Goal: Information Seeking & Learning: Learn about a topic

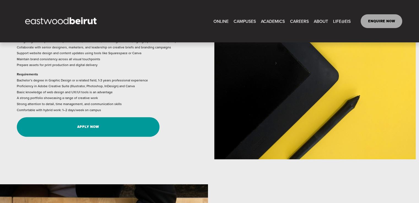
click at [60, 131] on link "Apply Now" at bounding box center [88, 127] width 143 height 20
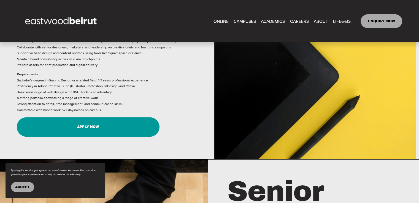
click at [294, 23] on link "CAREERS" at bounding box center [299, 21] width 19 height 9
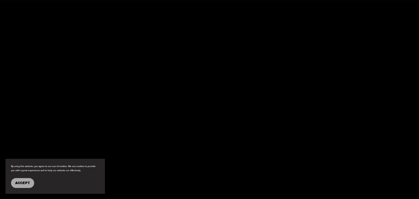
scroll to position [984, 0]
click at [237, 127] on div at bounding box center [210, 172] width 386 height 395
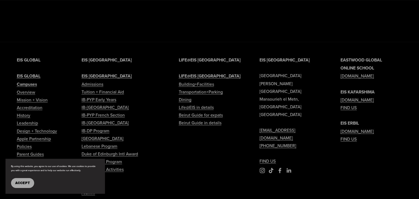
scroll to position [1312, 0]
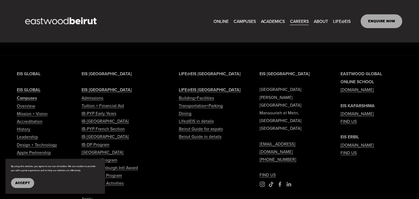
click at [352, 117] on link "[DOMAIN_NAME]" at bounding box center [357, 114] width 33 height 8
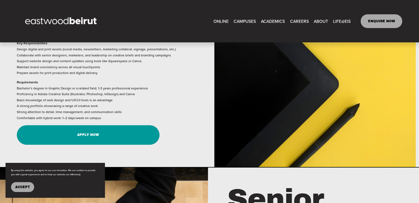
click at [91, 108] on p "Requirements Bachelor’s degree in Graphic Design or a related field, 1-3 years …" at bounding box center [112, 100] width 191 height 42
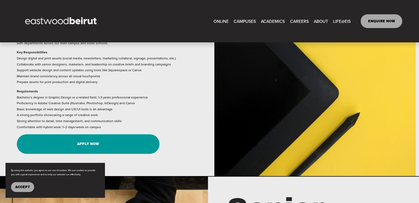
scroll to position [226, 0]
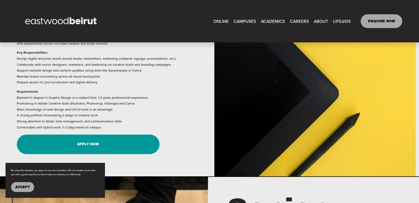
click at [47, 65] on p "Key Responsibilities Design digital and print assets (social media, newsletters…" at bounding box center [112, 68] width 191 height 36
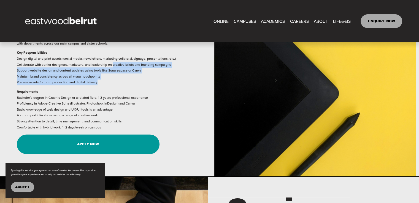
drag, startPoint x: 111, startPoint y: 65, endPoint x: 123, endPoint y: 84, distance: 22.7
click at [123, 84] on p "Key Responsibilities Design digital and print assets (social media, newsletters…" at bounding box center [112, 68] width 191 height 36
copy p "creative briefs and branding campaigns Support website design and content updat…"
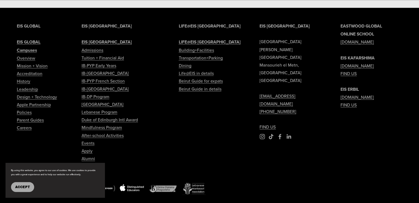
scroll to position [1107, 0]
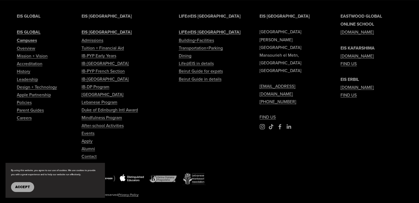
click at [356, 28] on link "[DOMAIN_NAME]" at bounding box center [357, 32] width 33 height 8
